Goal: Task Accomplishment & Management: Use online tool/utility

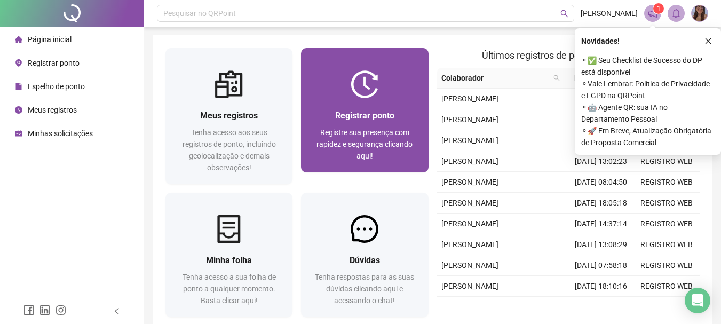
click at [363, 107] on div "Registrar ponto Registre sua presença com rapidez e segurança clicando aqui!" at bounding box center [364, 135] width 127 height 74
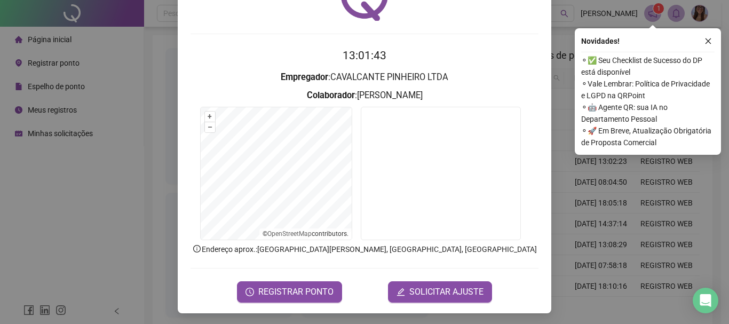
scroll to position [69, 0]
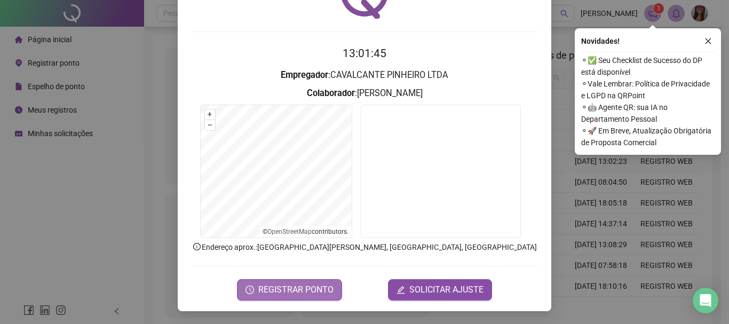
click at [305, 289] on span "REGISTRAR PONTO" at bounding box center [295, 289] width 75 height 13
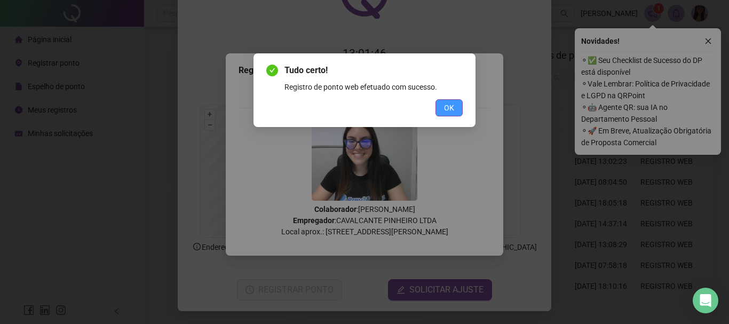
click at [455, 112] on button "OK" at bounding box center [448, 107] width 27 height 17
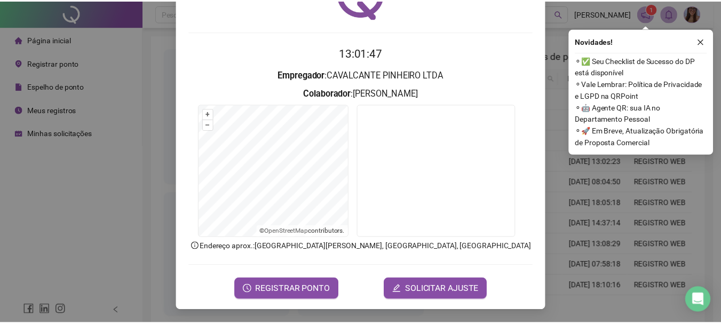
scroll to position [0, 0]
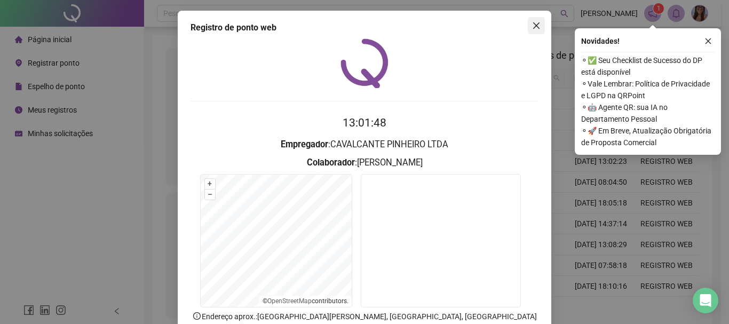
click at [535, 18] on button "Close" at bounding box center [536, 25] width 17 height 17
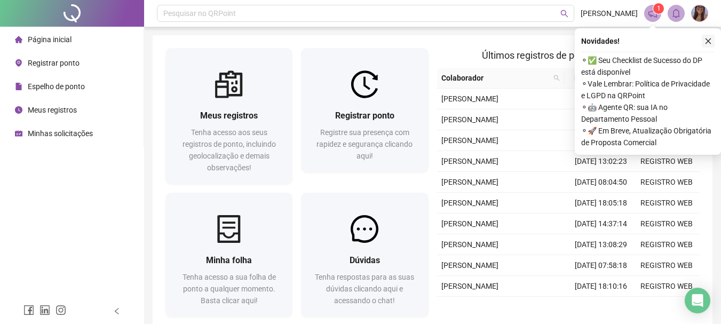
click at [710, 39] on icon "close" at bounding box center [708, 41] width 6 height 6
